Goal: Information Seeking & Learning: Learn about a topic

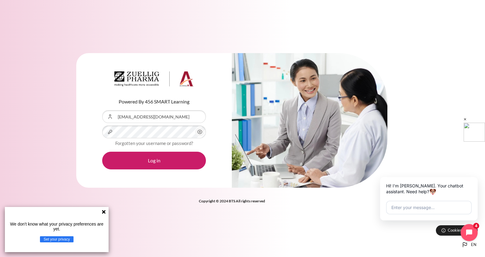
click at [102, 152] on button "Log in" at bounding box center [154, 161] width 104 height 18
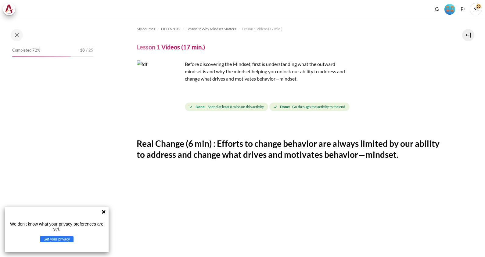
click at [105, 210] on icon at bounding box center [104, 212] width 4 height 4
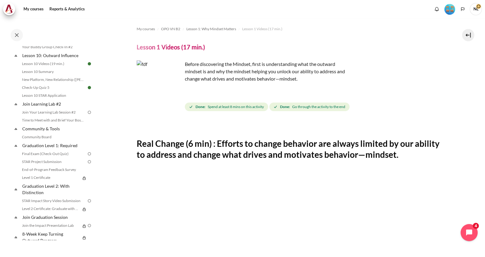
scroll to position [591, 0]
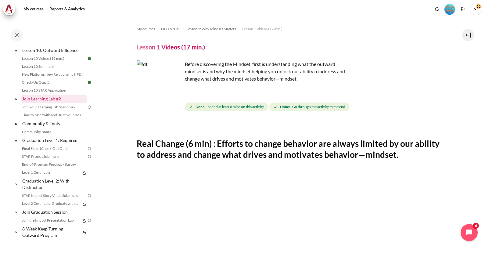
click at [58, 102] on link "Join Learning Lab #2" at bounding box center [53, 99] width 65 height 8
click at [60, 107] on link "Join Your Learning Lab Session #2" at bounding box center [53, 106] width 66 height 7
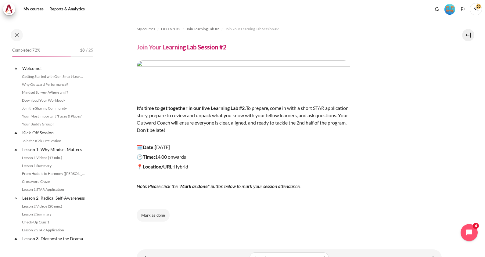
scroll to position [555, 0]
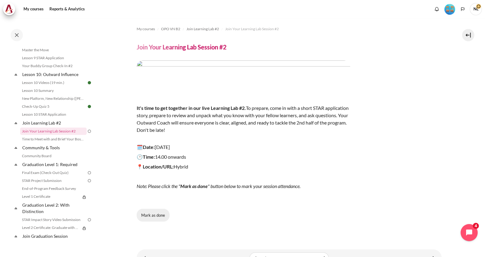
click at [156, 215] on button "Mark as done" at bounding box center [153, 215] width 33 height 13
click at [53, 152] on link "Community & Tools" at bounding box center [53, 147] width 65 height 8
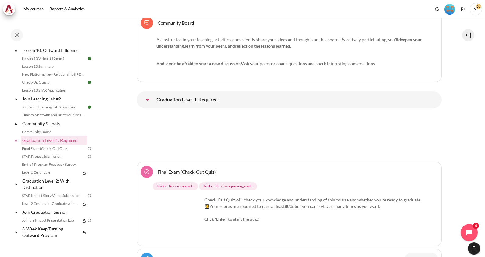
scroll to position [7467, 0]
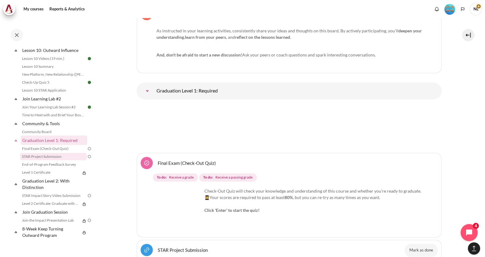
click at [57, 157] on link "STAR Project Submission" at bounding box center [53, 156] width 66 height 7
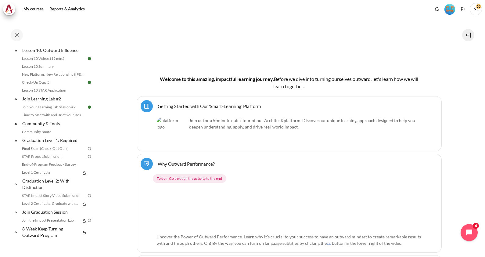
scroll to position [591, 0]
click at [38, 156] on link "STAR Project Submission" at bounding box center [53, 156] width 66 height 7
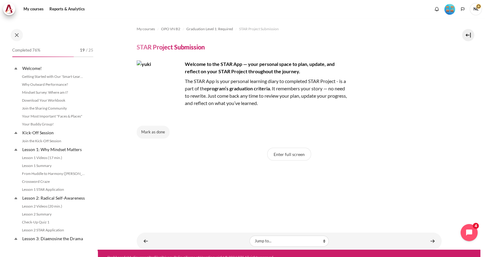
scroll to position [591, 0]
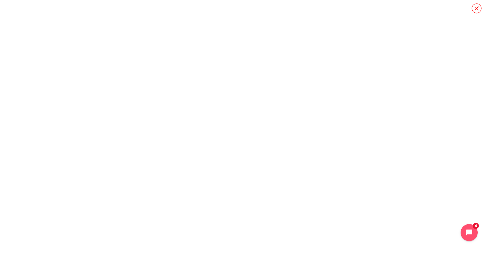
click at [478, 6] on icon "Content" at bounding box center [476, 8] width 11 height 11
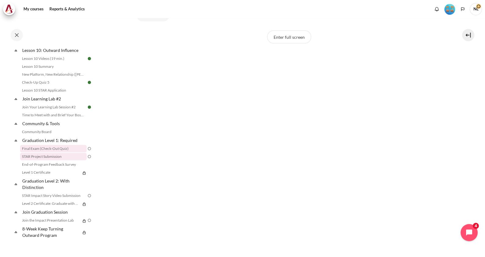
click at [62, 148] on link "Final Exam (Check-Out Quiz)" at bounding box center [53, 148] width 66 height 7
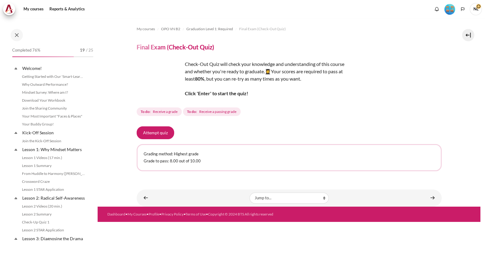
scroll to position [591, 0]
